Goal: Entertainment & Leisure: Consume media (video, audio)

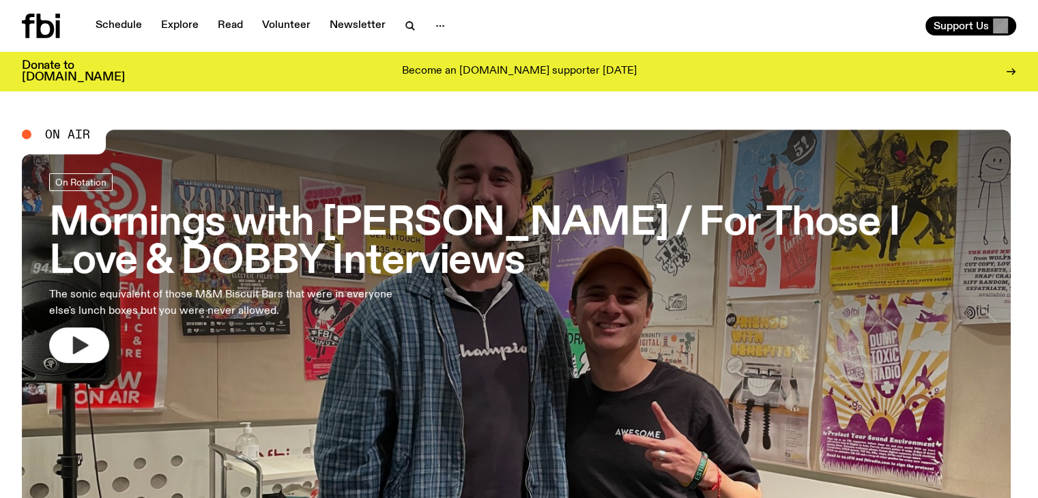
click at [74, 346] on icon "button" at bounding box center [79, 345] width 22 height 22
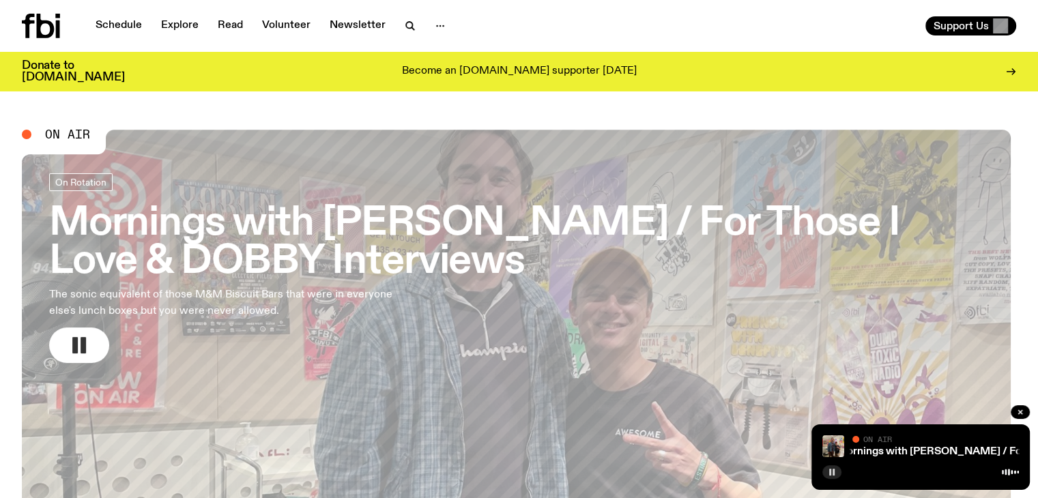
click at [831, 470] on icon "button" at bounding box center [832, 472] width 8 height 8
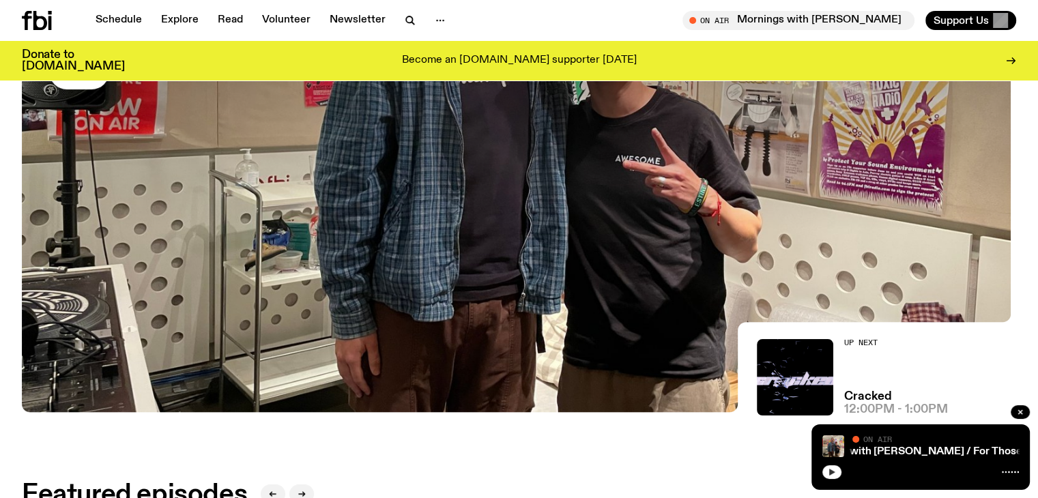
scroll to position [604, 0]
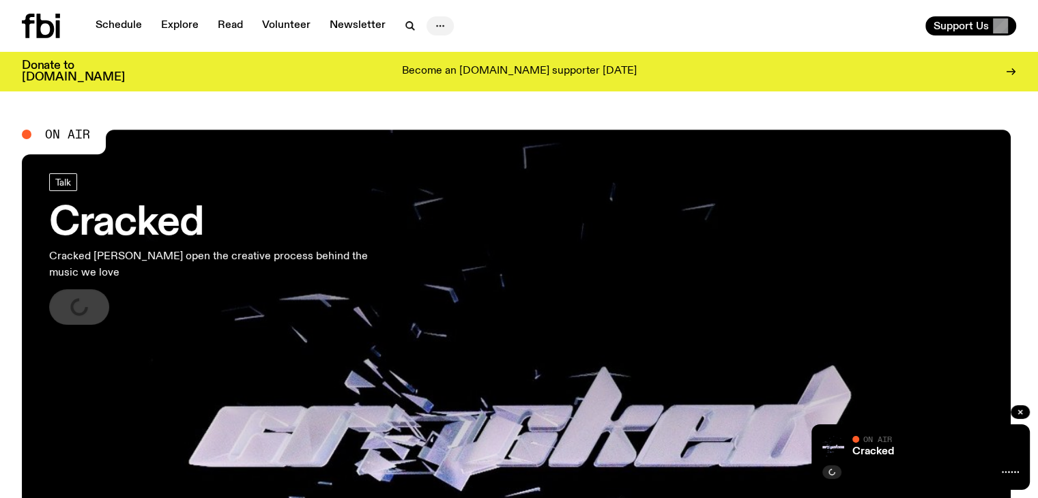
click at [432, 23] on icon "button" at bounding box center [440, 26] width 16 height 16
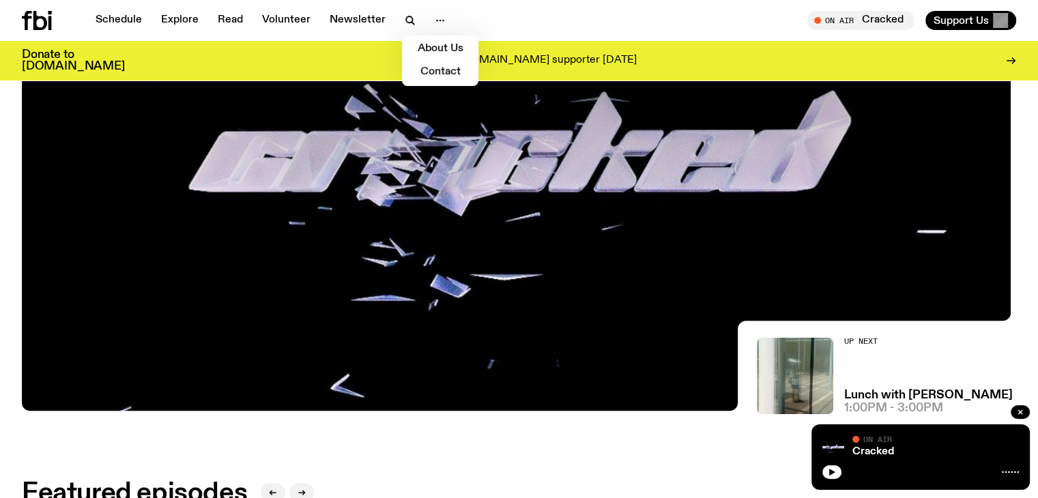
scroll to position [469, 0]
